Goal: Transaction & Acquisition: Purchase product/service

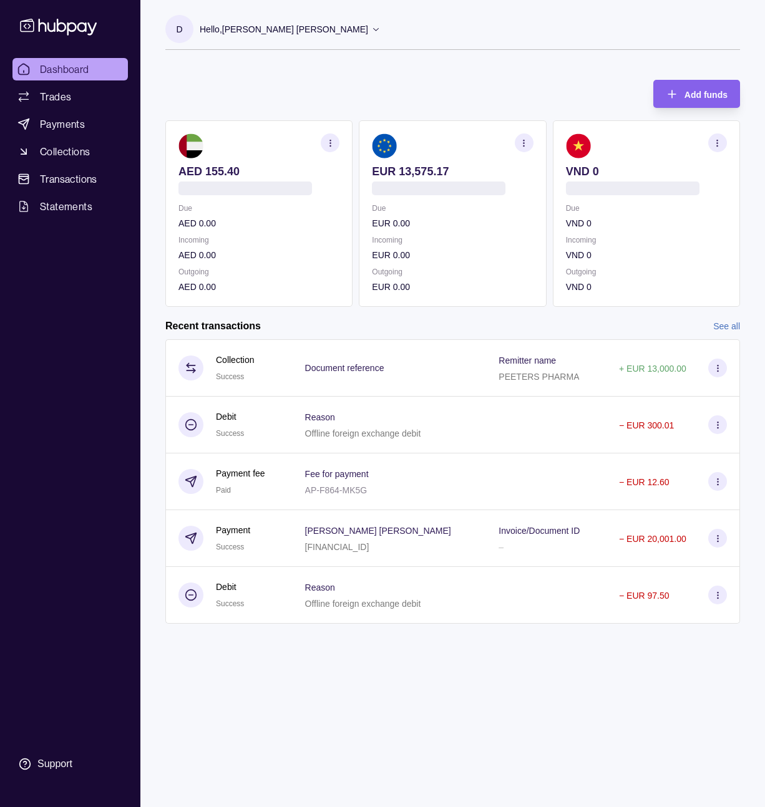
click at [447, 318] on section "Add funds AED 155.40 Due AED 0.00 Incoming AED 0.00 Outgoing AED 0.00 EUR 13,57…" at bounding box center [452, 357] width 624 height 581
click at [448, 320] on div "Recent transactions See all" at bounding box center [452, 326] width 574 height 14
click at [455, 319] on div "Recent transactions See all" at bounding box center [452, 326] width 574 height 14
click at [687, 92] on span "Add funds" at bounding box center [705, 95] width 43 height 10
click at [62, 123] on span "Payments" at bounding box center [62, 124] width 45 height 15
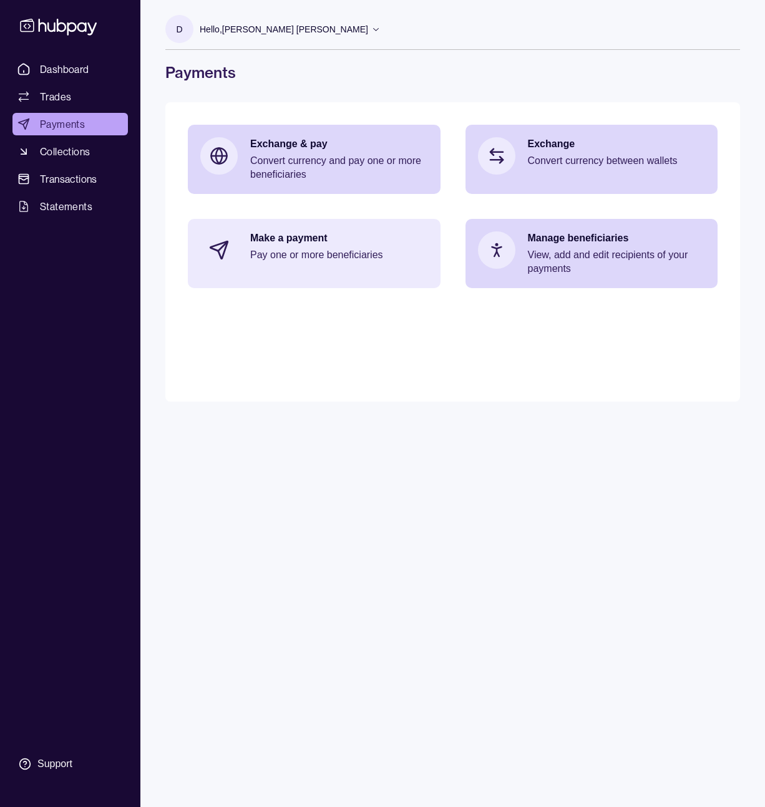
click at [362, 251] on p "Pay one or more beneficiaries" at bounding box center [339, 255] width 178 height 14
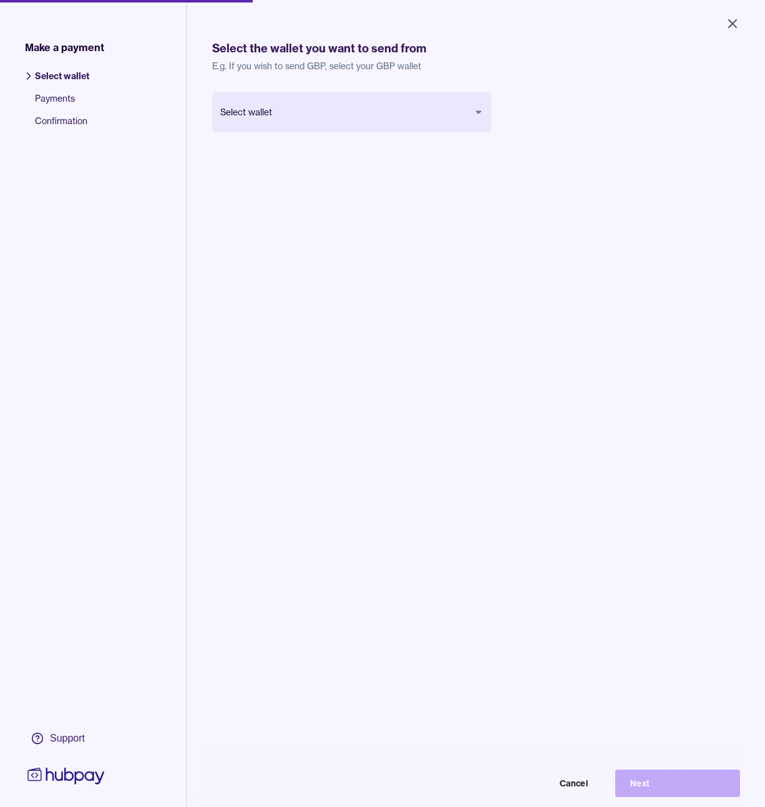
click at [404, 125] on body "Close Make a payment Select wallet Payments Confirmation Support Select the wal…" at bounding box center [382, 403] width 765 height 807
click at [364, 237] on div "Euro EUR Balance EUR 13,575.17 Cancel Next" at bounding box center [471, 491] width 518 height 798
click at [622, 783] on button "Next" at bounding box center [668, 773] width 125 height 27
click at [598, 467] on div "Euro EUR Balance EUR 13,575.17 Cancel Please wait" at bounding box center [471, 491] width 518 height 798
click at [469, 492] on div "Euro EUR Balance EUR 13,575.17 Cancel Please wait" at bounding box center [471, 491] width 518 height 798
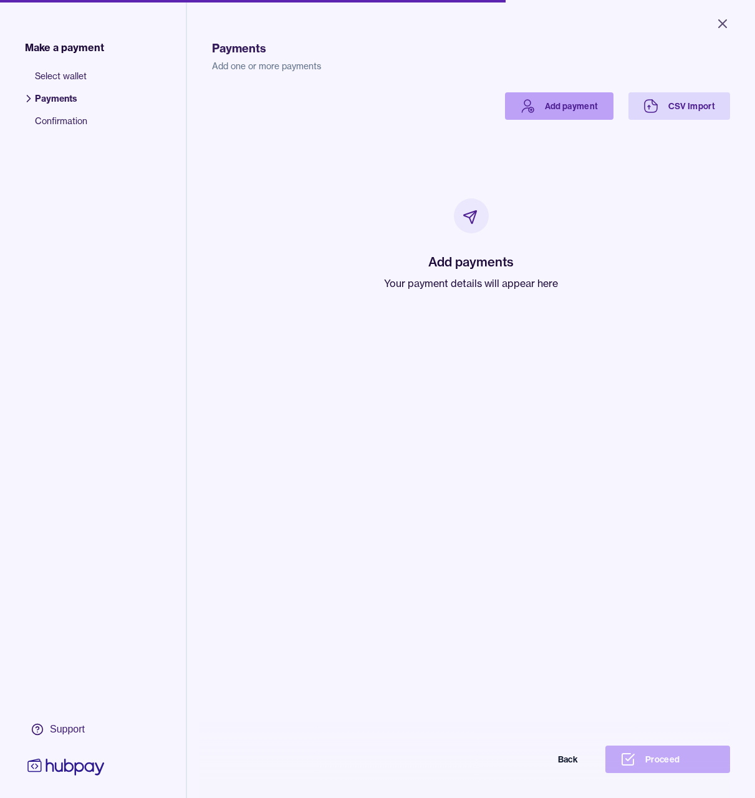
click at [543, 112] on link "Add payment" at bounding box center [559, 105] width 109 height 27
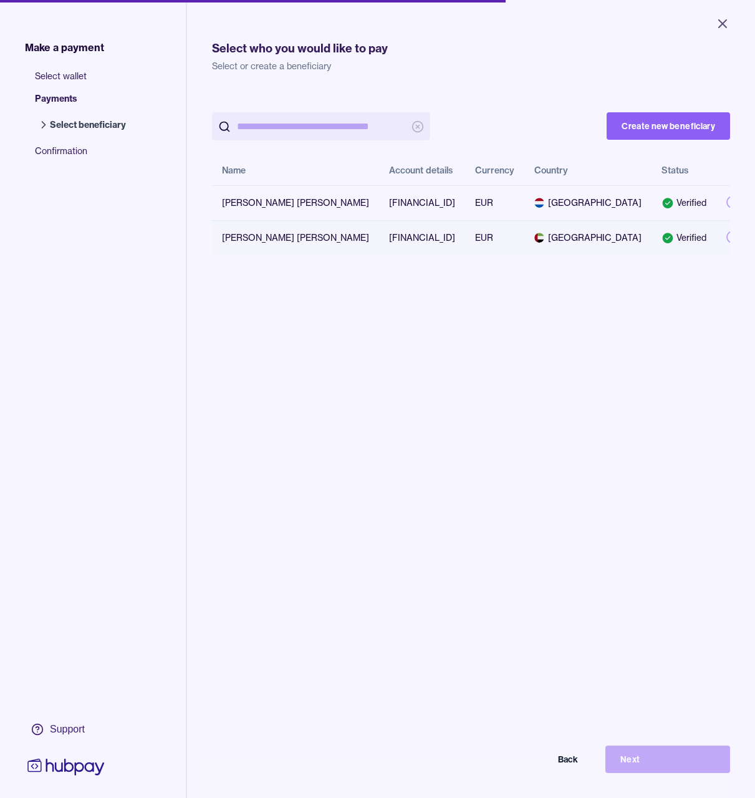
click at [524, 243] on td "EUR" at bounding box center [494, 237] width 59 height 35
click at [642, 764] on button "Next" at bounding box center [668, 758] width 125 height 27
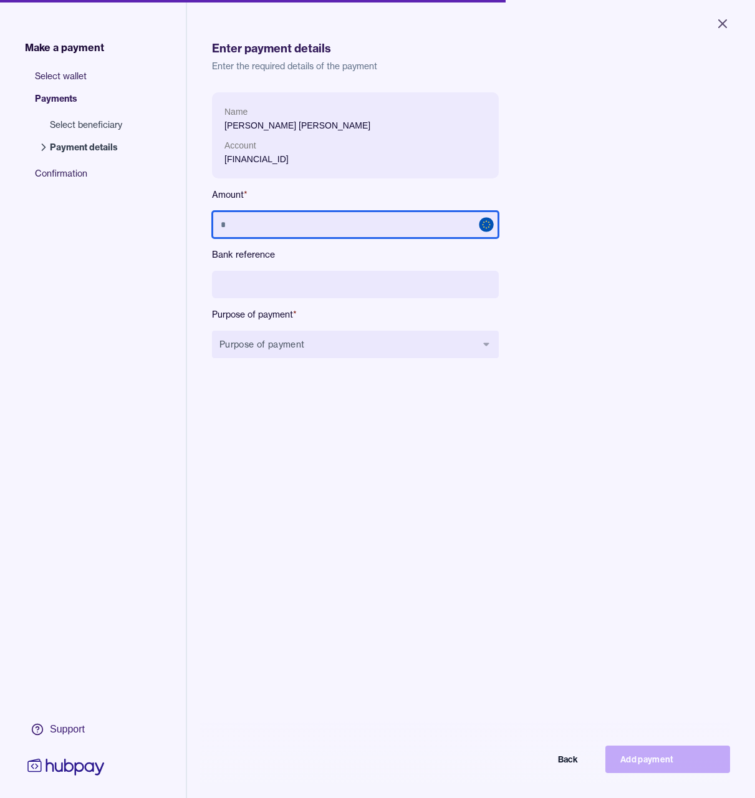
click at [402, 220] on input "text" at bounding box center [355, 224] width 287 height 27
type input "******"
click at [356, 248] on label "Bank reference" at bounding box center [355, 254] width 287 height 12
click at [362, 268] on div "Name [PERSON_NAME] Khoskh Bijary Account [FINANCIAL_ID] Amount * ****** Bank re…" at bounding box center [355, 235] width 287 height 286
click at [364, 272] on input at bounding box center [355, 284] width 287 height 27
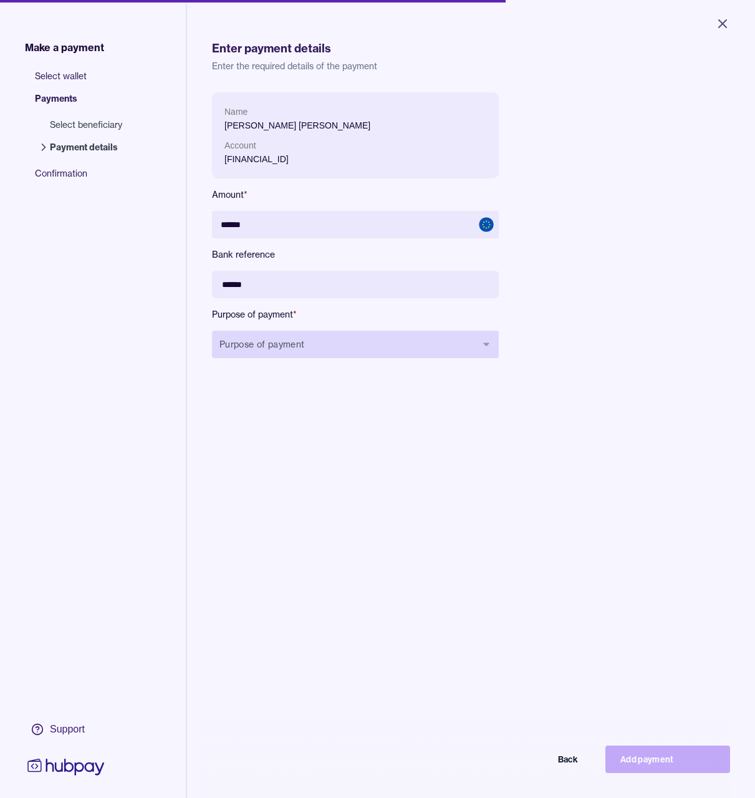
type input "******"
click at [375, 345] on button "Purpose of payment" at bounding box center [355, 344] width 287 height 27
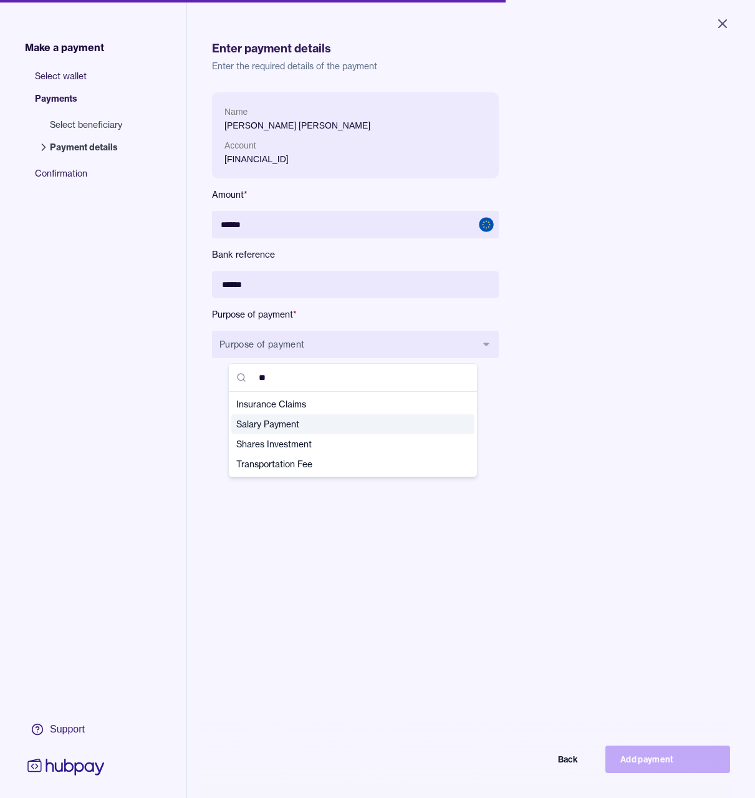
type input "**"
click at [357, 425] on span "Salary Payment" at bounding box center [345, 424] width 218 height 12
click at [618, 613] on div "Name [PERSON_NAME] Account [FINANCIAL_ID] Amount * ****** Bank reference ******…" at bounding box center [471, 491] width 518 height 798
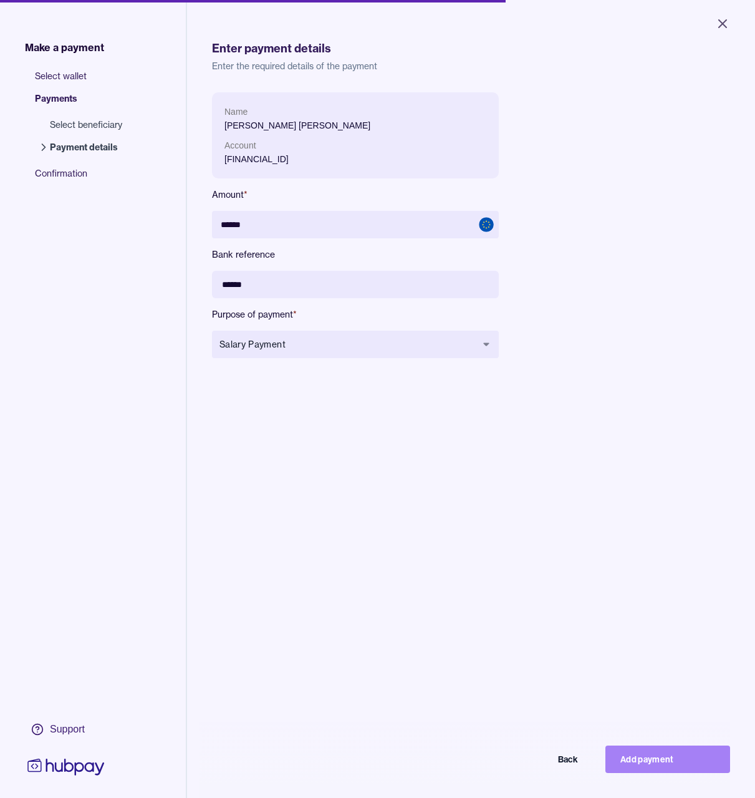
click at [660, 770] on button "Add payment" at bounding box center [668, 758] width 125 height 27
type input "*****"
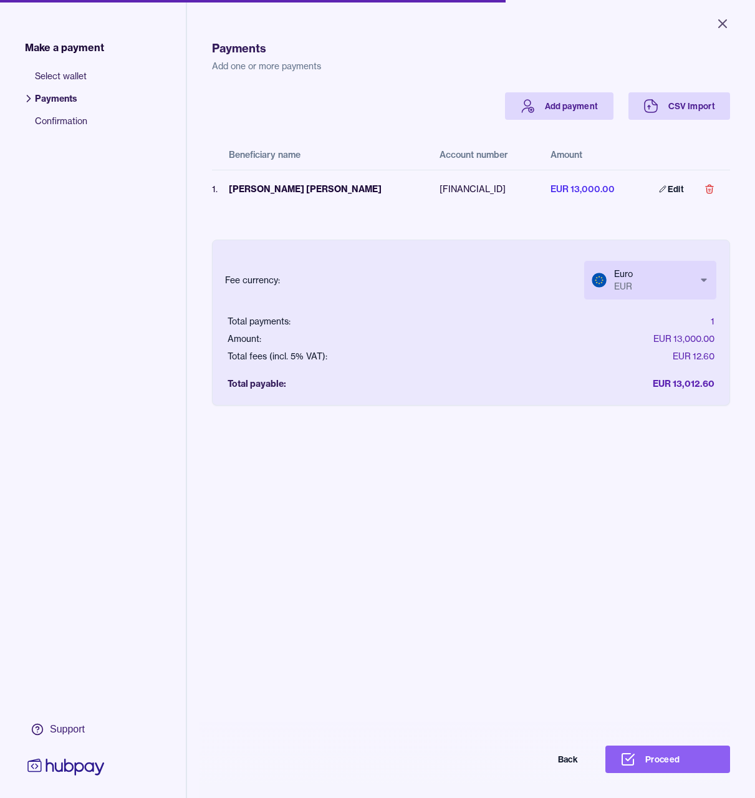
drag, startPoint x: 433, startPoint y: 458, endPoint x: 487, endPoint y: 504, distance: 70.8
click at [433, 460] on div "Payments Add one or more payments Add payment CSV Import Beneficiary name Accou…" at bounding box center [471, 421] width 518 height 798
click at [662, 758] on button "Proceed" at bounding box center [668, 758] width 125 height 27
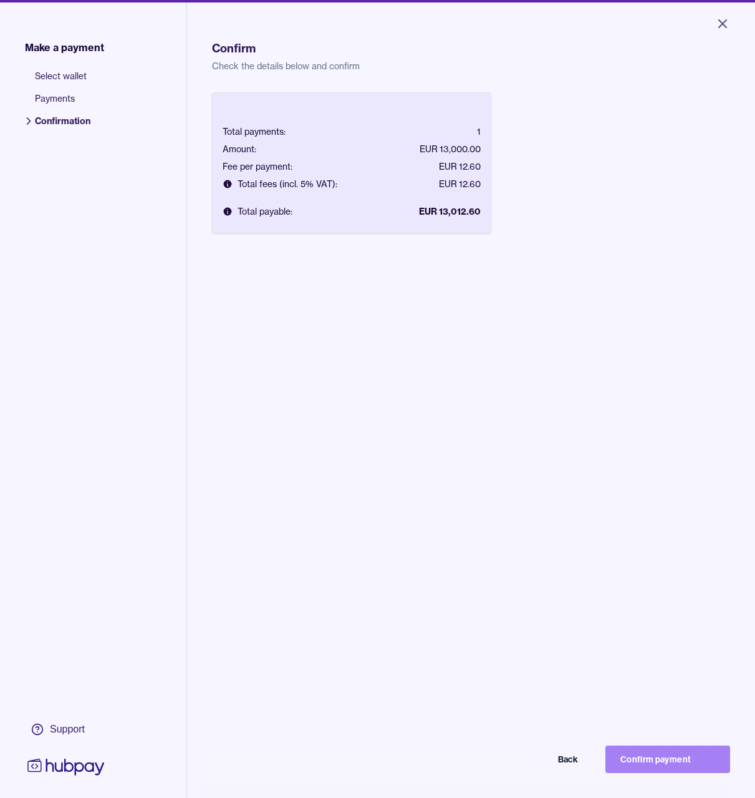
click at [680, 765] on button "Confirm payment" at bounding box center [668, 758] width 125 height 27
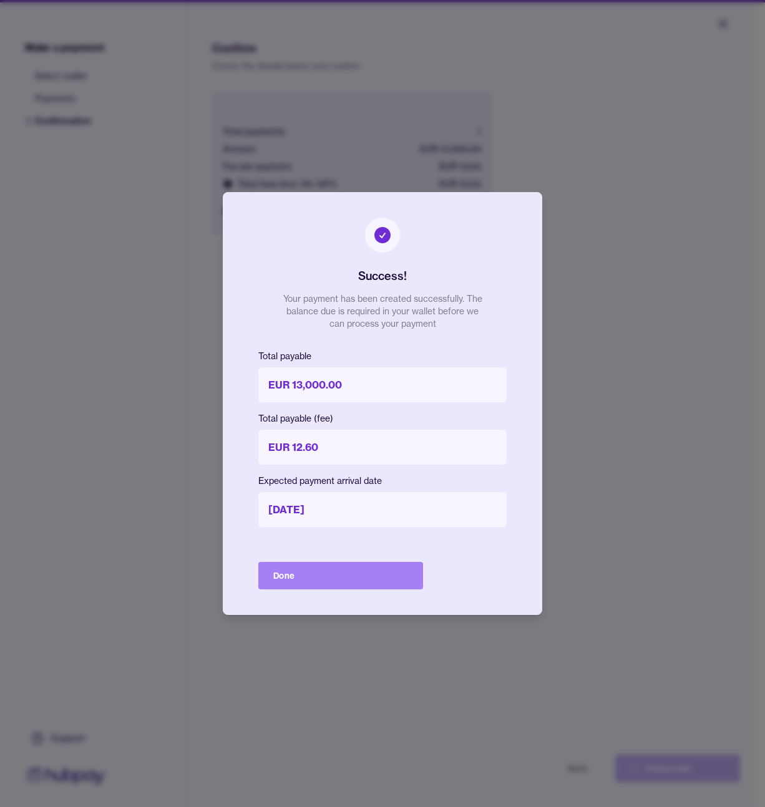
click at [324, 581] on button "Done" at bounding box center [340, 575] width 165 height 27
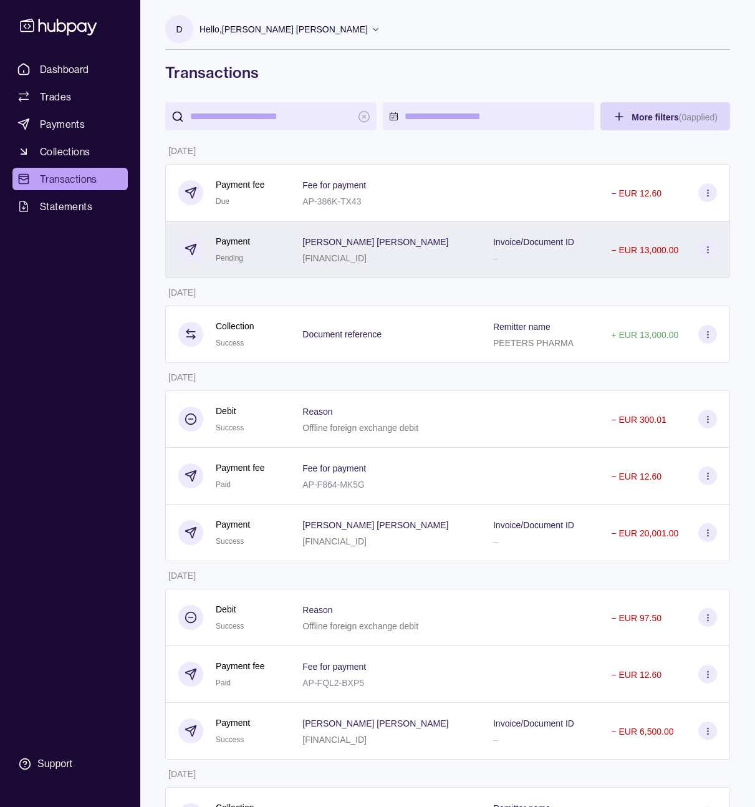
click at [436, 259] on div "[PERSON_NAME] Khoskh Bijary [FINANCIAL_ID]" at bounding box center [385, 249] width 166 height 31
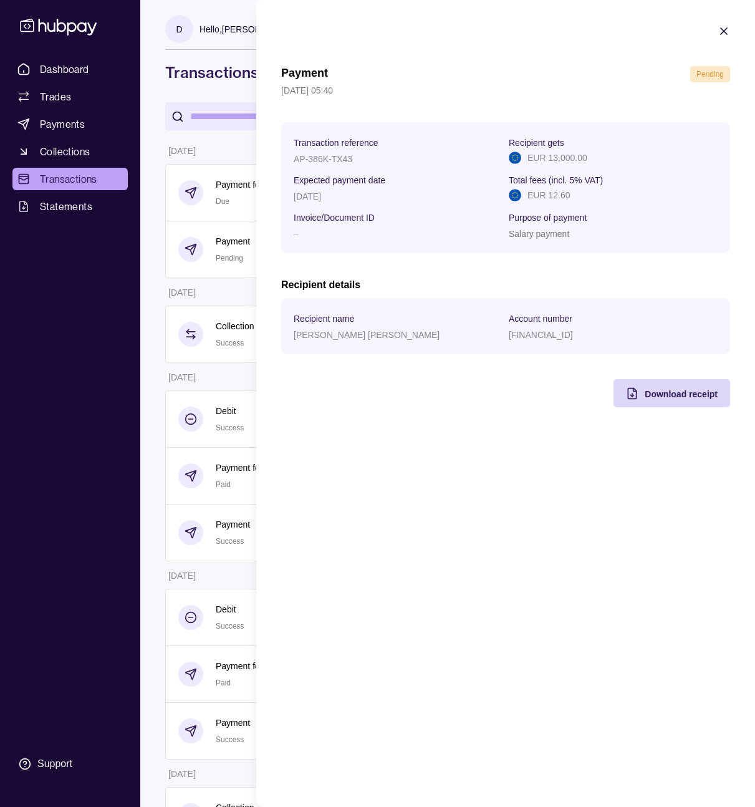
click at [68, 245] on html "Dashboard Trades Payments Collections Transactions Statements Support D Hello, …" at bounding box center [377, 788] width 755 height 1577
